Goal: Task Accomplishment & Management: Manage account settings

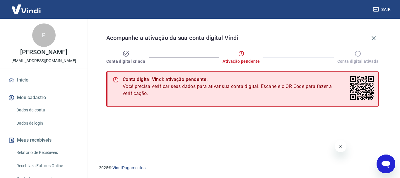
drag, startPoint x: 33, startPoint y: 118, endPoint x: 43, endPoint y: 118, distance: 9.7
click at [33, 116] on link "Dados da conta" at bounding box center [47, 110] width 66 height 12
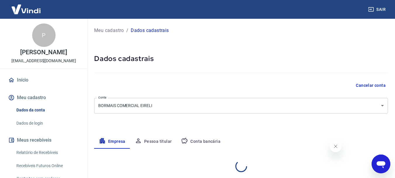
select select "SP"
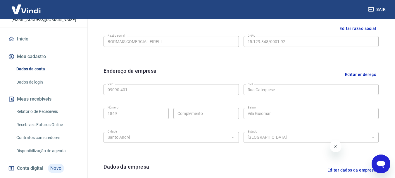
scroll to position [80, 0]
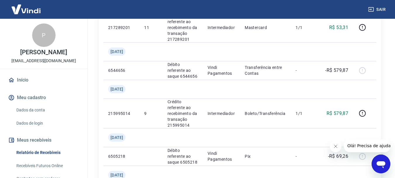
scroll to position [251, 0]
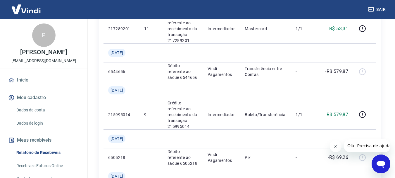
click at [335, 147] on icon "Fechar mensagem da empresa" at bounding box center [335, 146] width 5 height 5
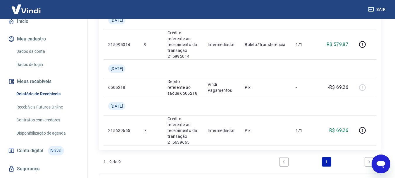
scroll to position [322, 0]
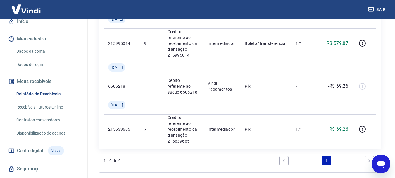
click at [288, 157] on link "Previous page" at bounding box center [283, 160] width 9 height 9
click at [367, 158] on icon "Next page" at bounding box center [369, 160] width 4 height 4
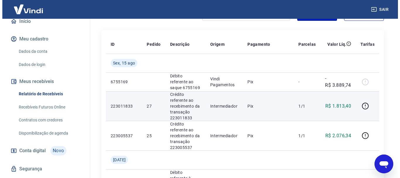
scroll to position [59, 0]
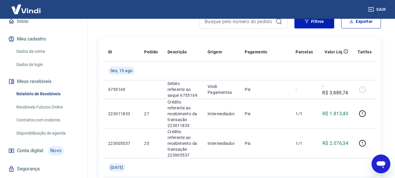
click at [43, 26] on link "Início" at bounding box center [43, 21] width 73 height 13
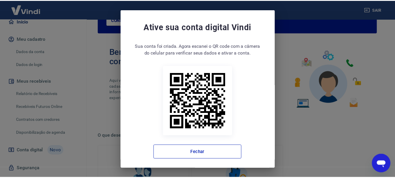
scroll to position [2, 0]
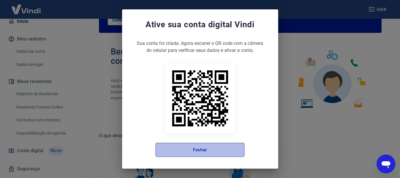
click at [195, 147] on button "Fechar" at bounding box center [199, 149] width 89 height 14
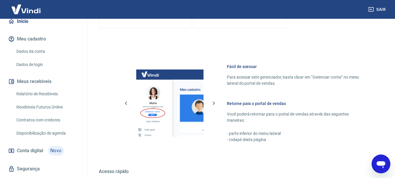
scroll to position [351, 0]
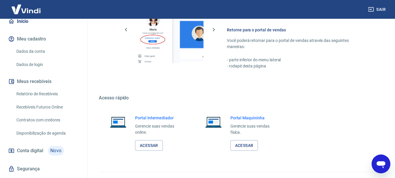
click at [379, 160] on icon "Abrir janela de mensagens" at bounding box center [381, 163] width 11 height 11
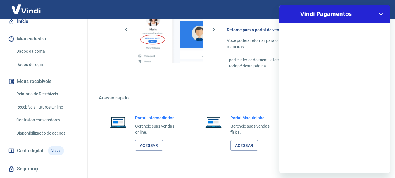
scroll to position [0, 0]
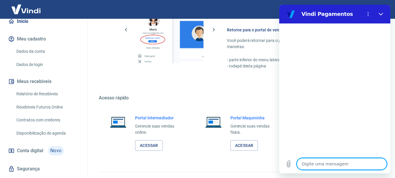
click at [328, 166] on textarea at bounding box center [342, 164] width 90 height 12
type textarea "A"
type textarea "x"
type textarea "At"
type textarea "x"
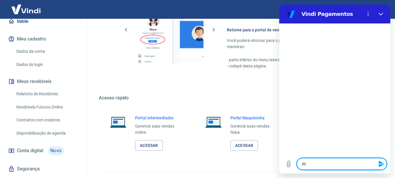
type textarea "Ate"
type textarea "x"
type textarea "Aten"
type textarea "x"
type textarea "Atend"
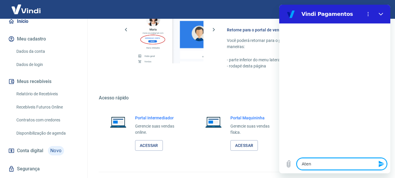
type textarea "x"
type textarea "Atendi"
type textarea "x"
type textarea "Atendim"
type textarea "x"
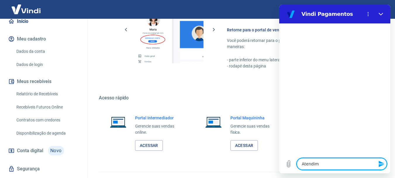
type textarea "Atendime"
type textarea "x"
type textarea "Atendimen"
type textarea "x"
type textarea "Atendiment"
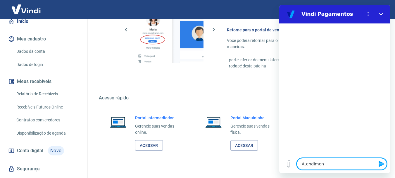
type textarea "x"
type textarea "Atendimento"
type textarea "x"
type textarea "Atendimento"
type textarea "x"
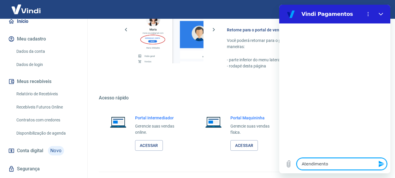
type textarea "Atendimento h"
type textarea "x"
type textarea "Atendimento hu"
type textarea "x"
type textarea "Atendimento hum"
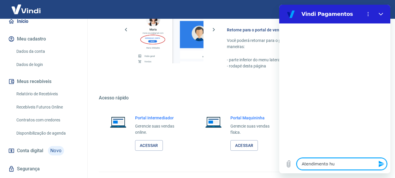
type textarea "x"
type textarea "Atendimento huma"
type textarea "x"
type textarea "Atendimento human"
type textarea "x"
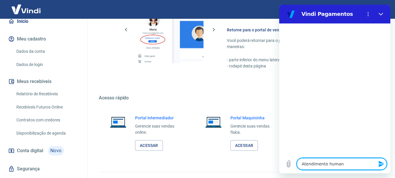
type textarea "Atendimento humano"
type textarea "x"
type textarea "Atendimento humano"
type textarea "x"
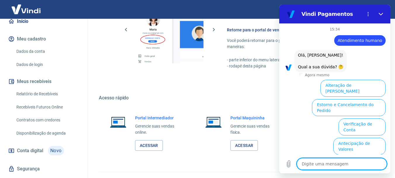
scroll to position [46, 0]
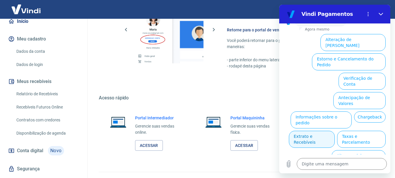
click at [335, 130] on button "Extrato e Recebíveis" at bounding box center [312, 138] width 46 height 17
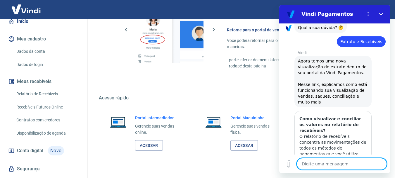
scroll to position [98, 0]
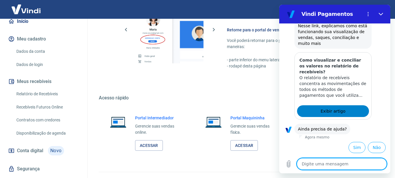
click at [352, 111] on link "Exibir artigo" at bounding box center [333, 111] width 72 height 12
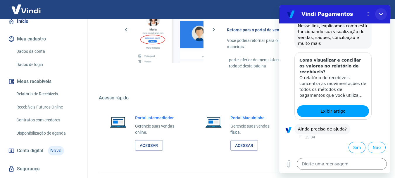
click at [384, 13] on button "Fechar" at bounding box center [381, 14] width 12 height 12
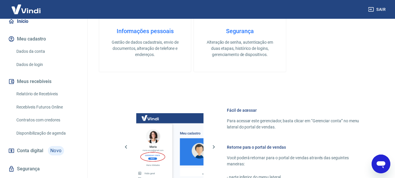
scroll to position [205, 0]
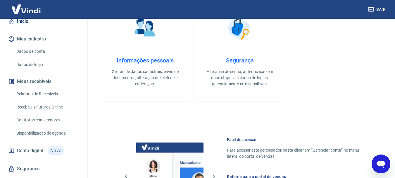
type textarea "x"
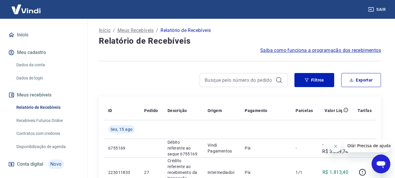
scroll to position [59, 0]
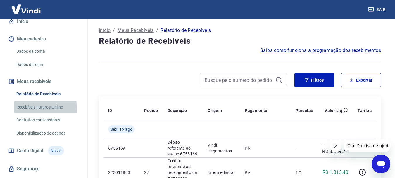
click at [30, 113] on link "Recebíveis Futuros Online" at bounding box center [47, 107] width 66 height 12
